Goal: Task Accomplishment & Management: Use online tool/utility

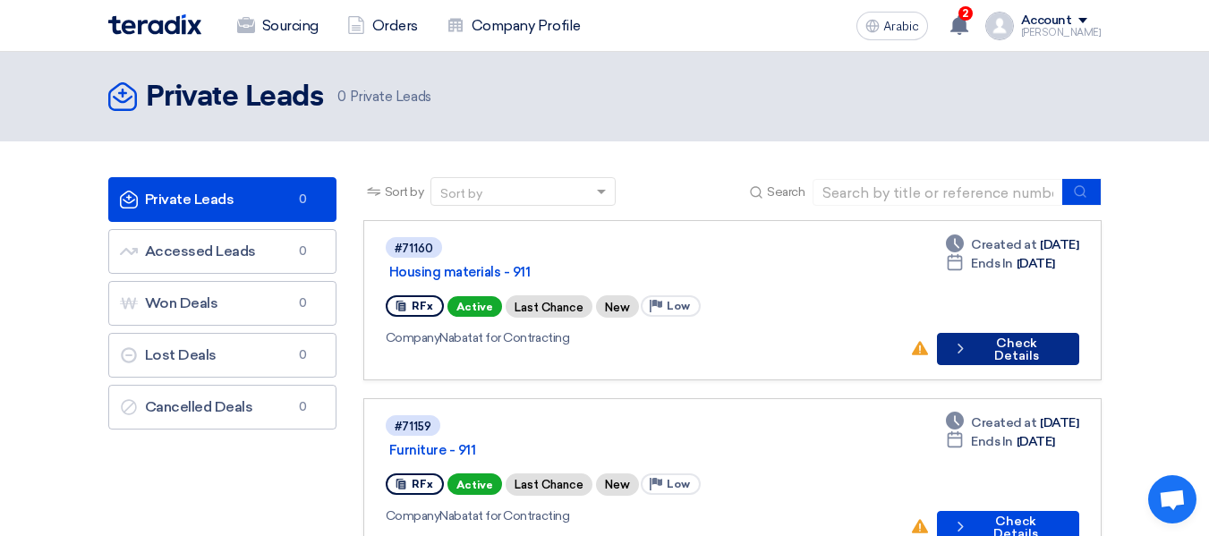
click at [1017, 338] on button "Check details Check Details" at bounding box center [1008, 349] width 142 height 32
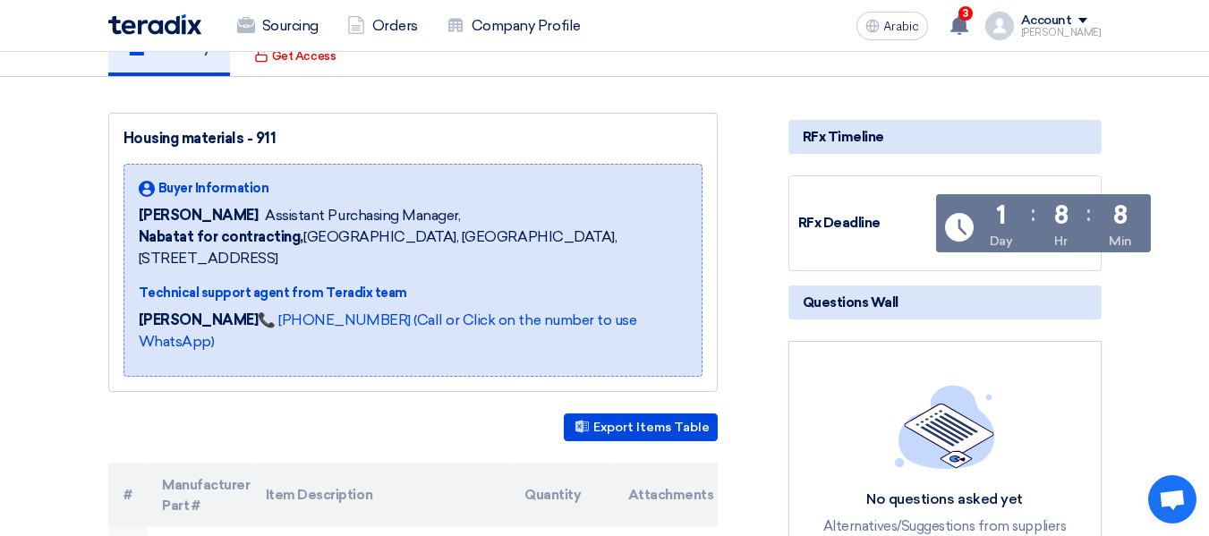
scroll to position [448, 0]
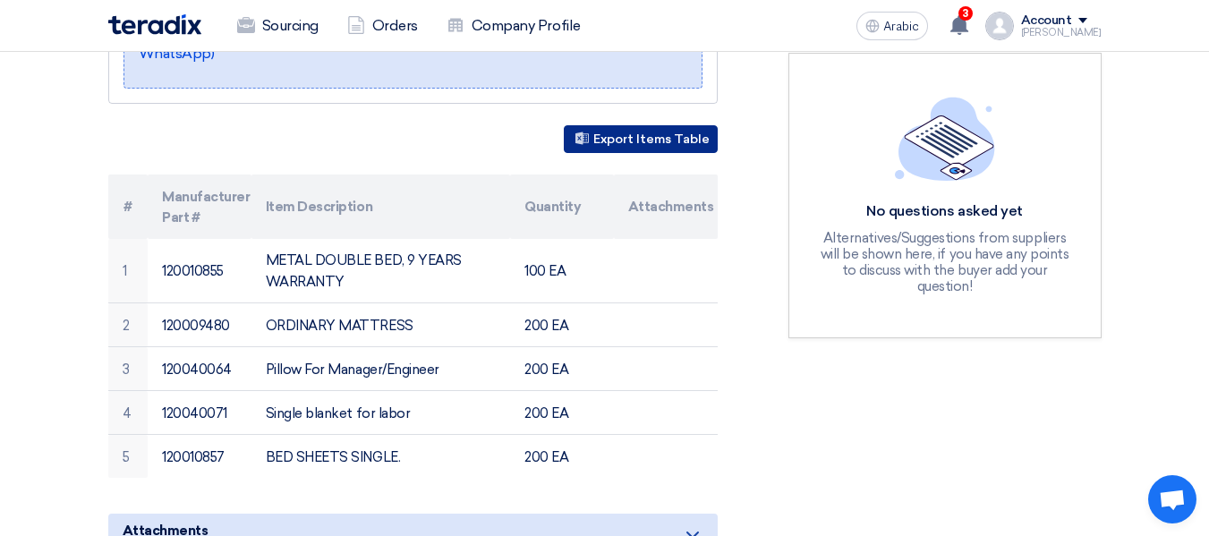
click at [687, 132] on font "Export Items Table" at bounding box center [651, 139] width 116 height 15
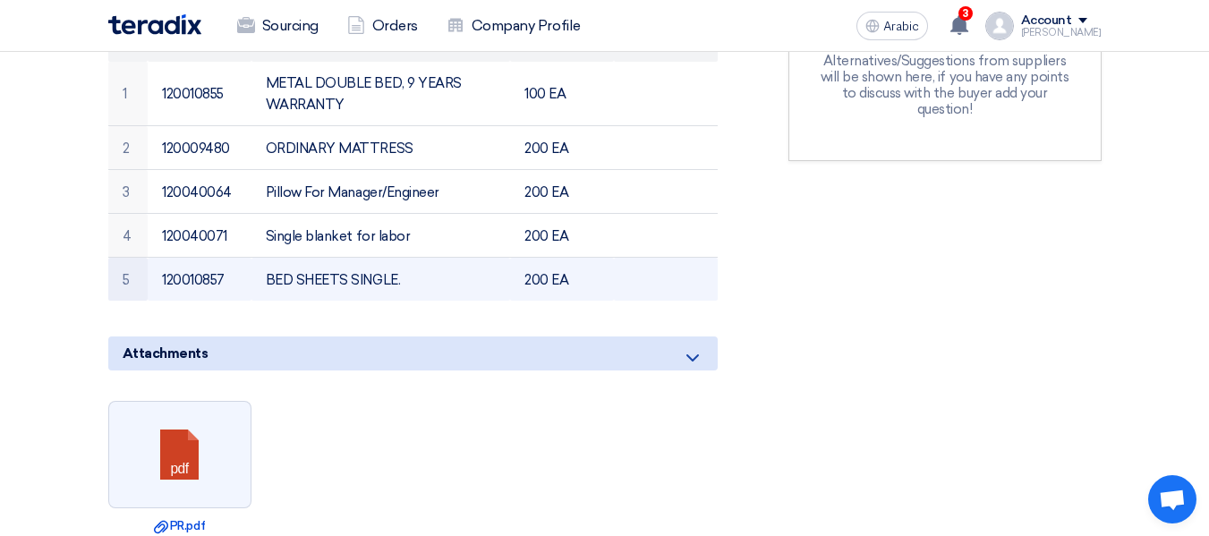
scroll to position [627, 0]
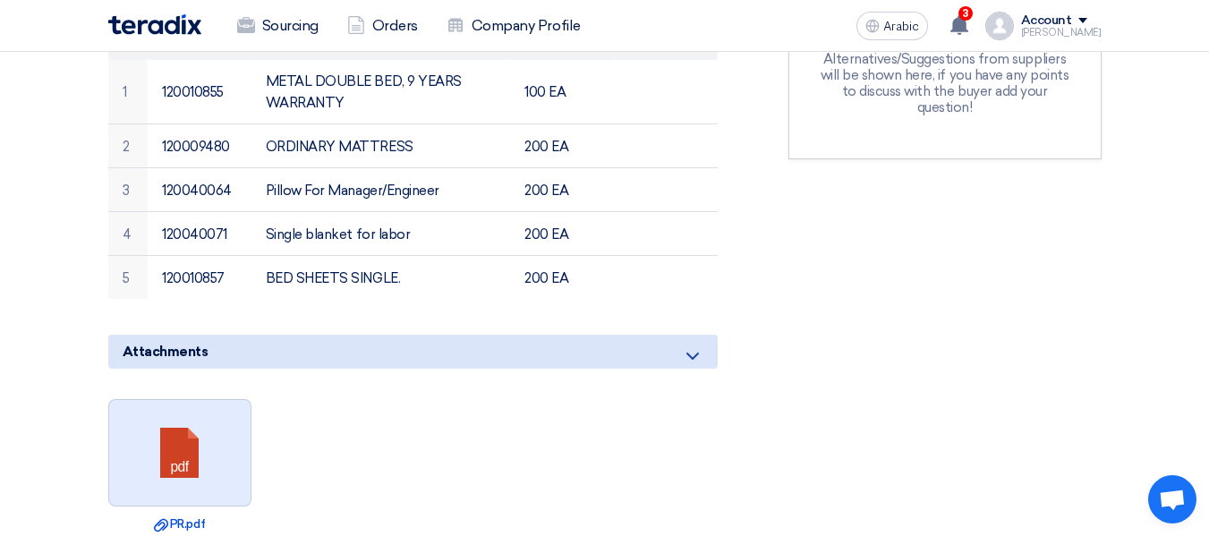
click at [149, 400] on link at bounding box center [180, 453] width 143 height 107
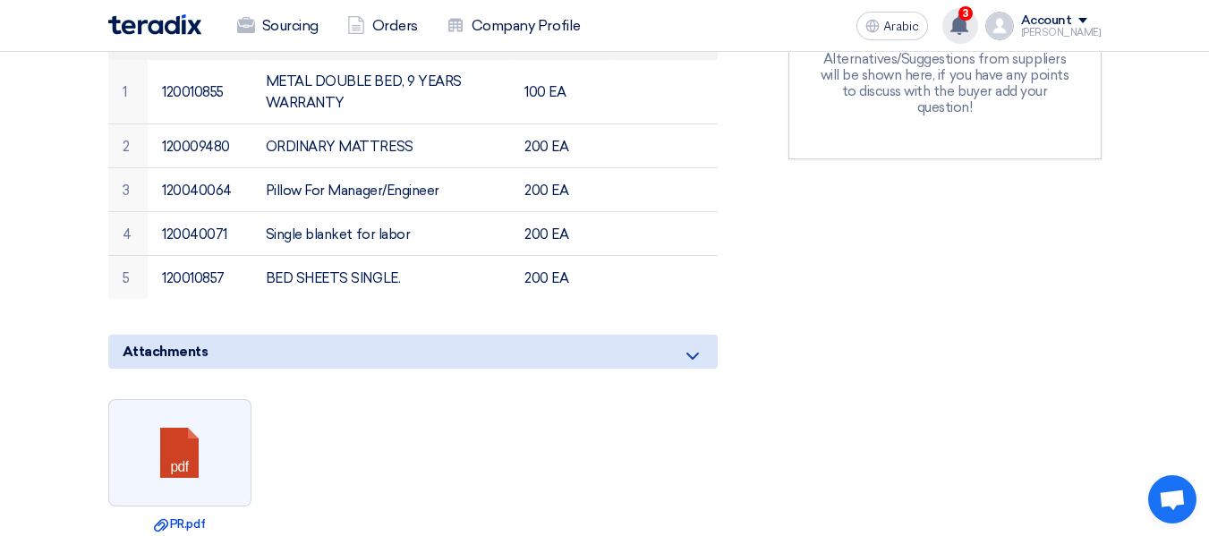
click at [968, 24] on use at bounding box center [959, 25] width 18 height 20
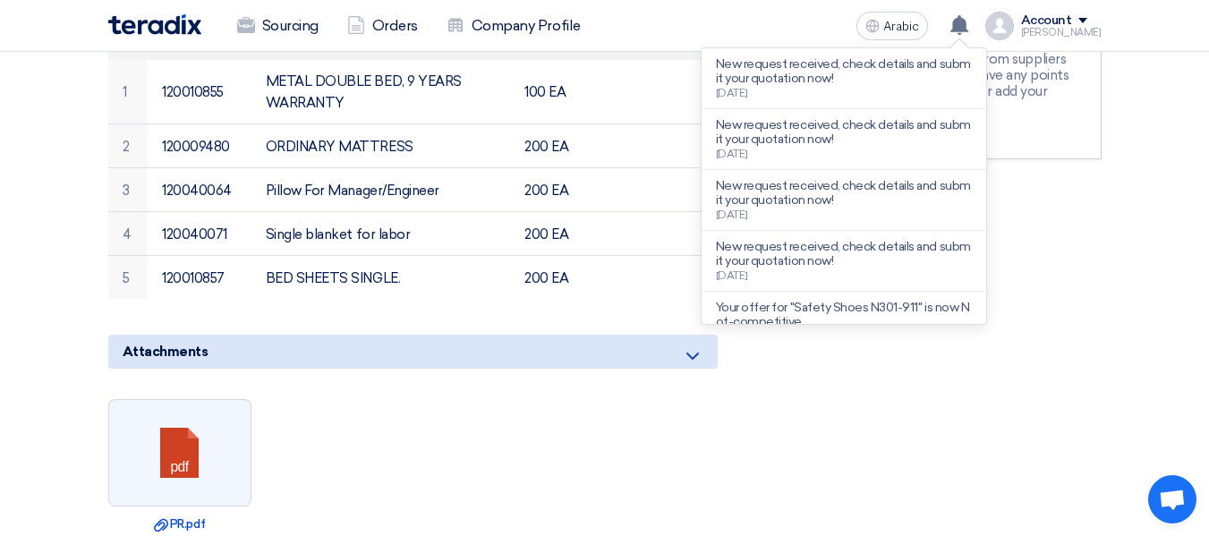
click at [1098, 142] on div "No questions asked yet Alternatives/Suggestions from suppliers will be shown he…" at bounding box center [944, 17] width 313 height 286
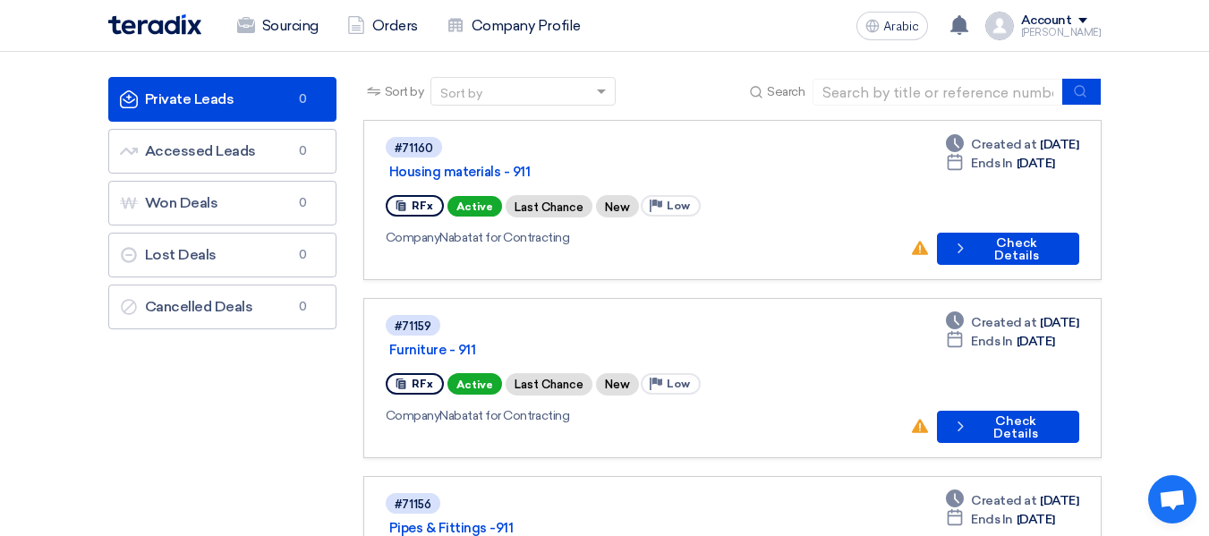
scroll to position [179, 0]
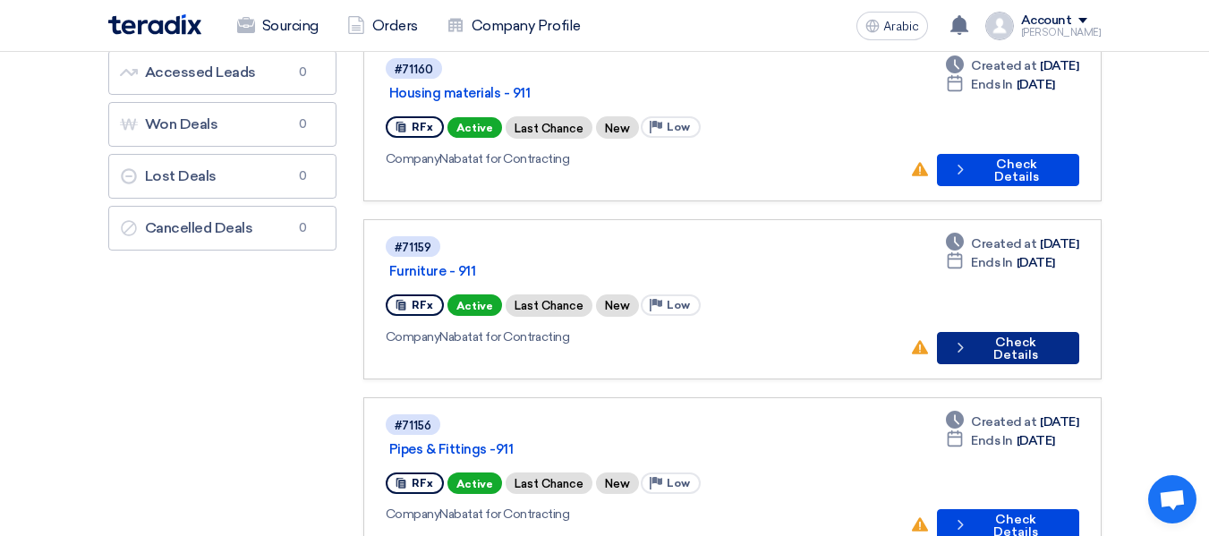
click at [993, 335] on font "Check Details" at bounding box center [1015, 349] width 45 height 28
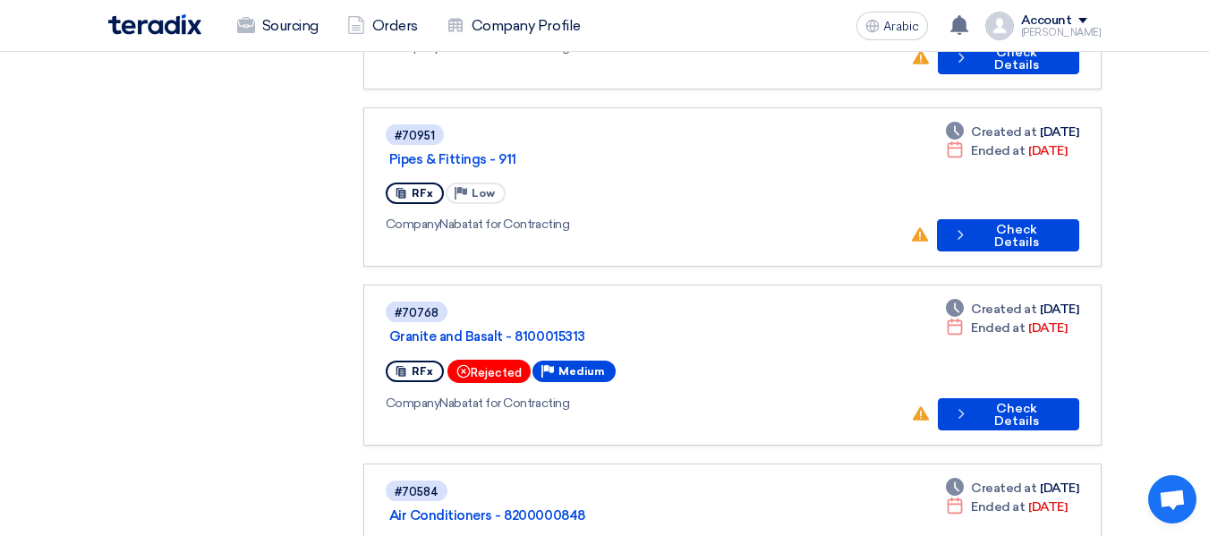
scroll to position [1343, 0]
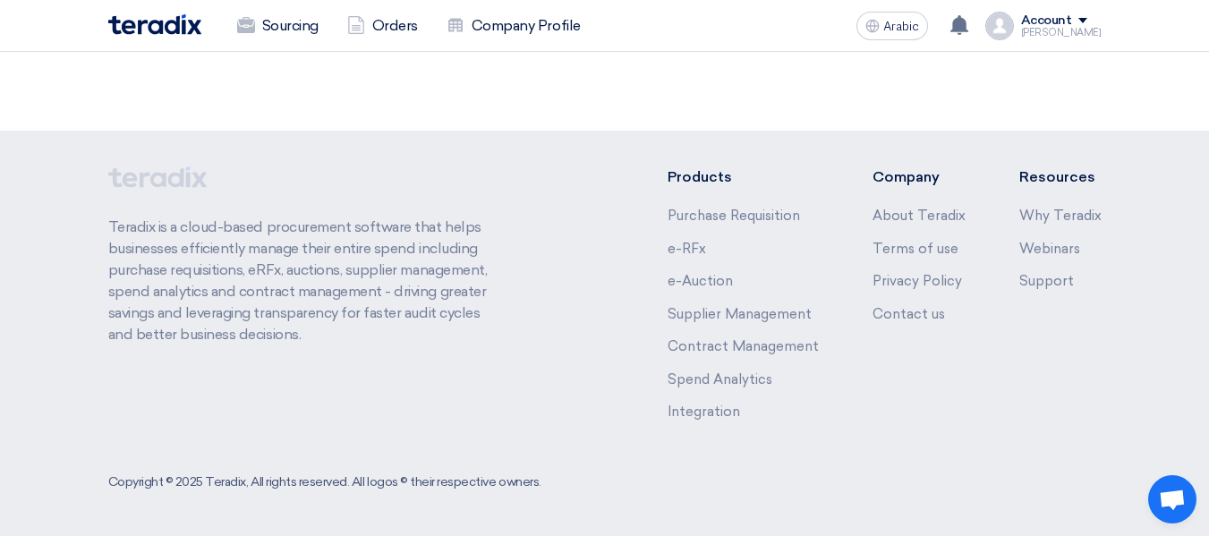
scroll to position [0, 0]
